Goal: Find contact information: Obtain details needed to contact an individual or organization

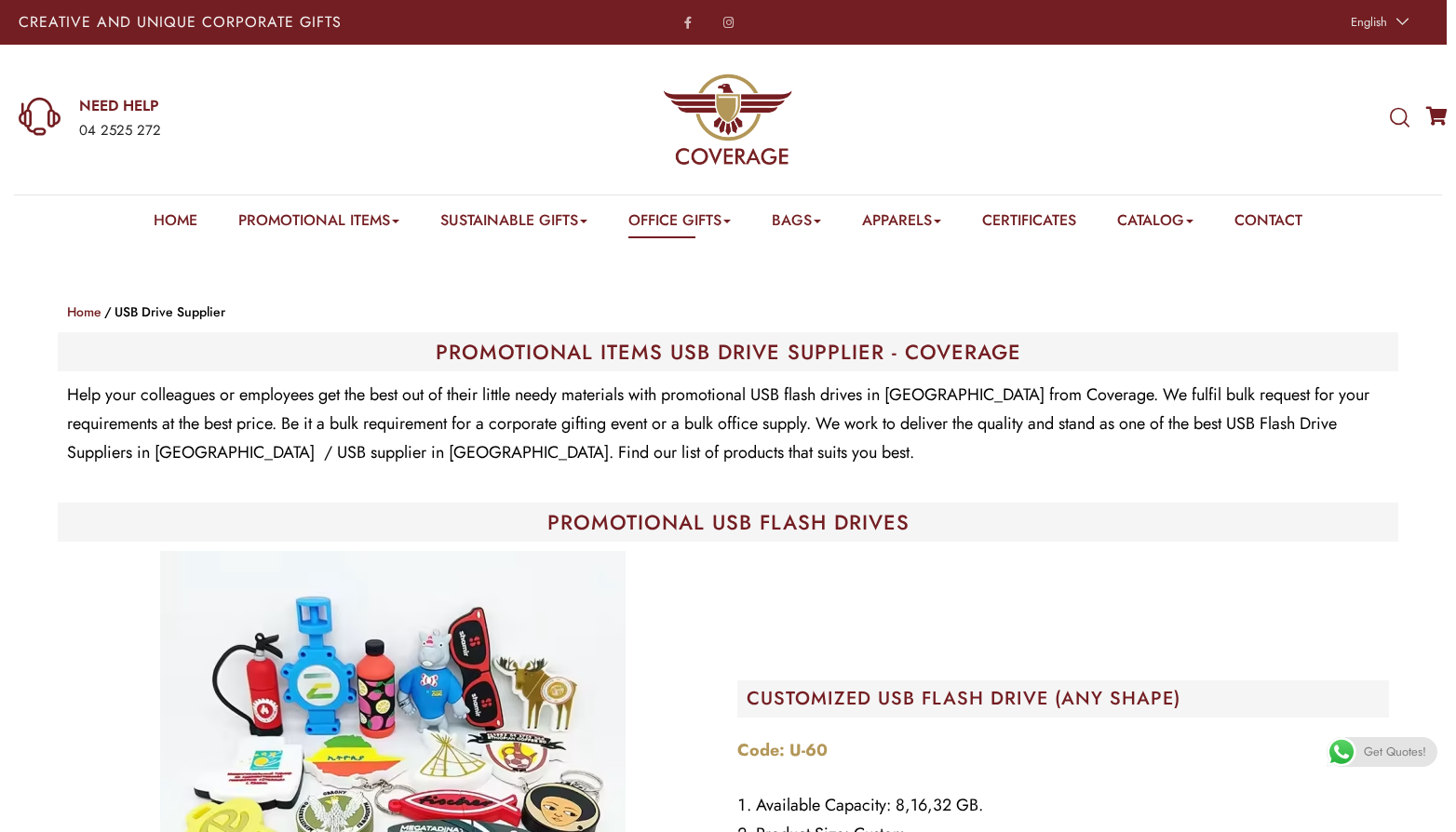
drag, startPoint x: 974, startPoint y: 318, endPoint x: 1119, endPoint y: 282, distance: 149.4
click at [995, 316] on ol "Home USB Drive Supplier" at bounding box center [728, 312] width 1322 height 22
click at [1272, 219] on link "Contact" at bounding box center [1269, 225] width 68 height 29
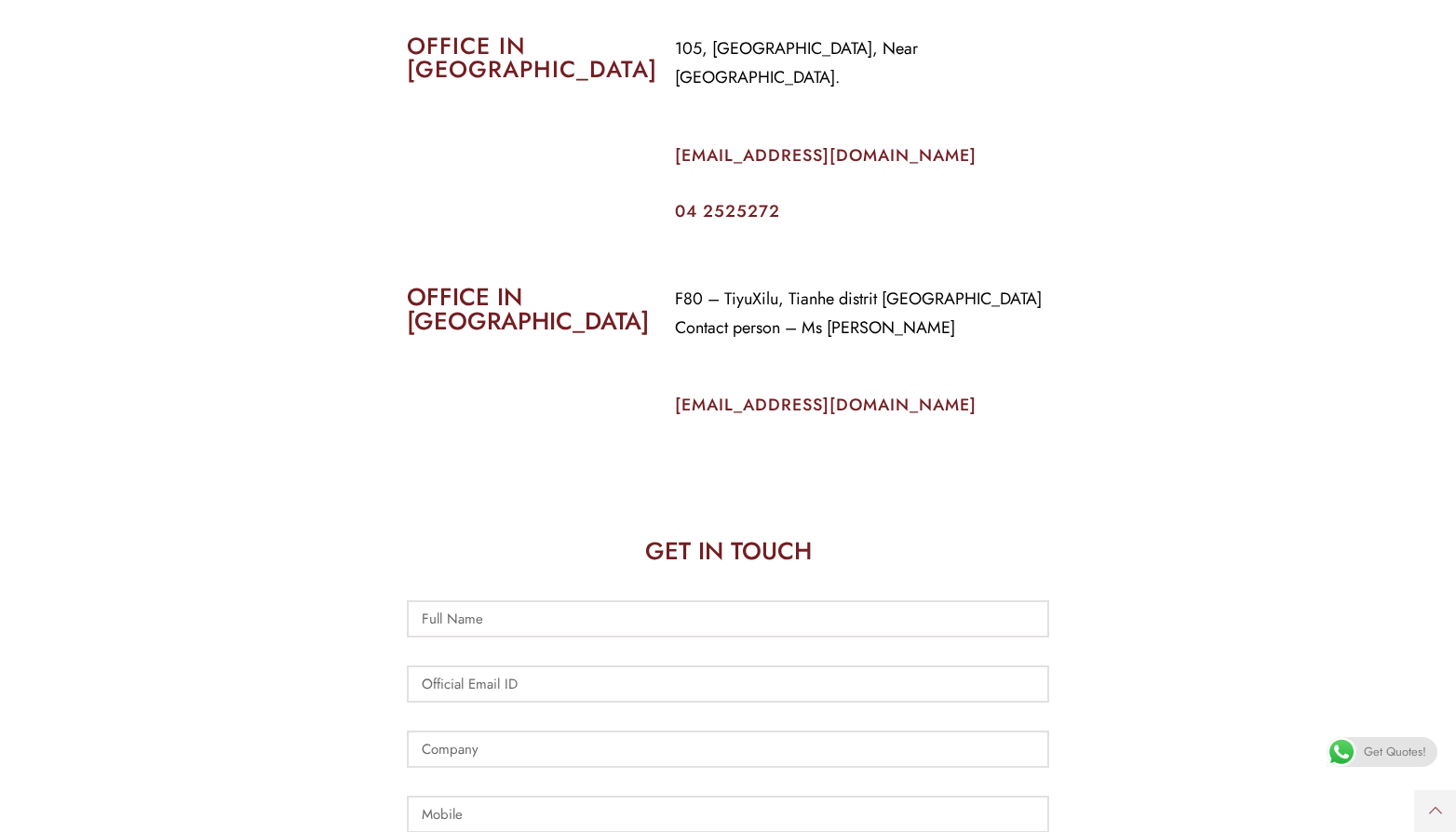
scroll to position [651, 0]
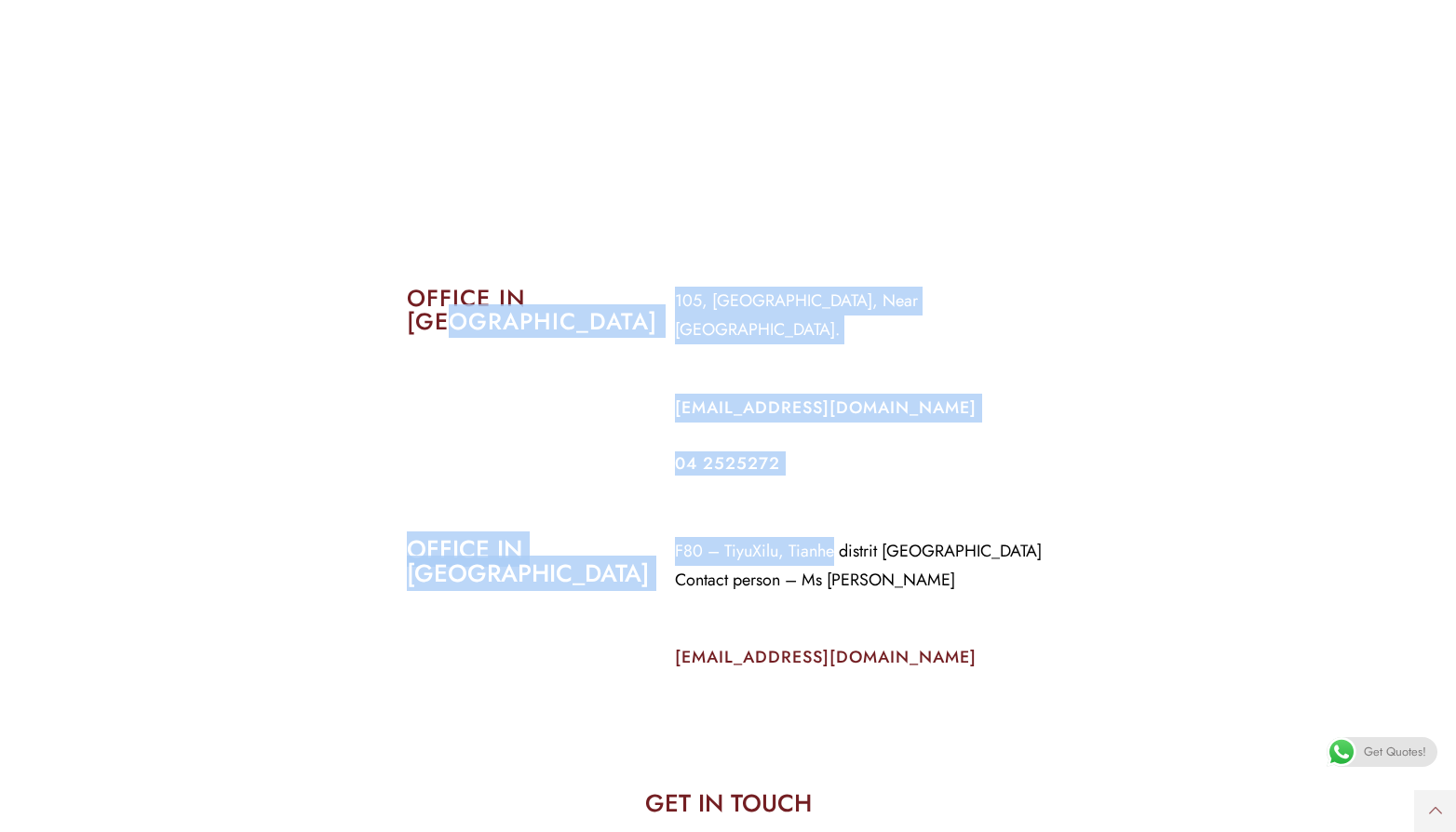
drag, startPoint x: 835, startPoint y: 466, endPoint x: 891, endPoint y: 452, distance: 57.7
click at [593, 430] on div "CONTACT US OFFICE IN DUBAI 105, Al Faraidooni Building, Near Al Jadeed Bakery. …" at bounding box center [728, 508] width 1312 height 1830
click at [891, 452] on div "105, Al Faraidooni Building, Near Al Jadeed Bakery. info@coverageuae.com 04 252…" at bounding box center [862, 379] width 402 height 213
